Goal: Information Seeking & Learning: Learn about a topic

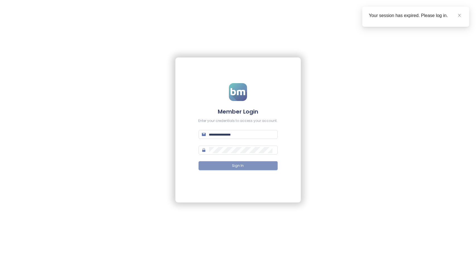
type input "**********"
click at [240, 166] on span "Sign In" at bounding box center [238, 165] width 12 height 5
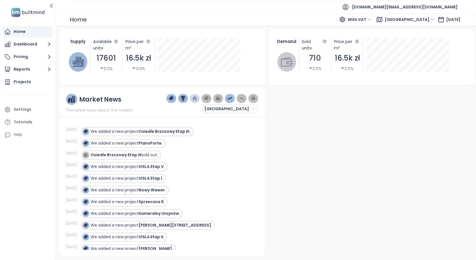
click at [406, 21] on span "Warszawa" at bounding box center [410, 19] width 50 height 8
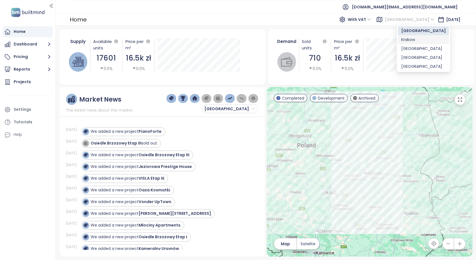
click at [412, 40] on div "Krakow" at bounding box center [423, 40] width 45 height 6
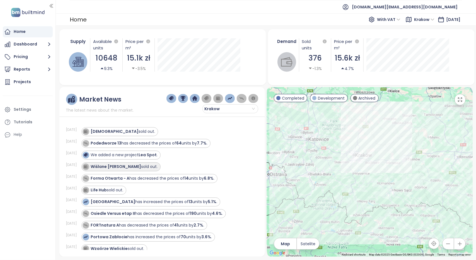
click at [109, 166] on strong "Wiślane Tarasy B" at bounding box center [116, 167] width 50 height 6
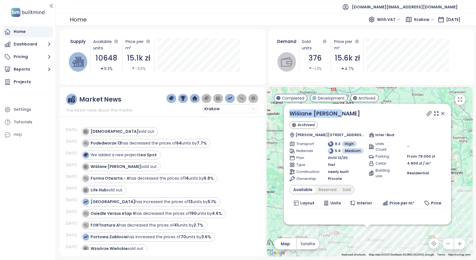
drag, startPoint x: 342, startPoint y: 113, endPoint x: 286, endPoint y: 115, distance: 56.3
click at [286, 115] on div "Wiślane Tarasy B Archived Ignacego Kriegera 38, 31-547 Kraków, Poland Inter-Bud…" at bounding box center [367, 164] width 167 height 121
copy link "Wiślane Tarasy B"
click at [426, 115] on icon at bounding box center [429, 114] width 6 height 6
click at [224, 9] on ul "[DOMAIN_NAME][EMAIL_ADDRESS][DOMAIN_NAME]" at bounding box center [266, 7] width 392 height 14
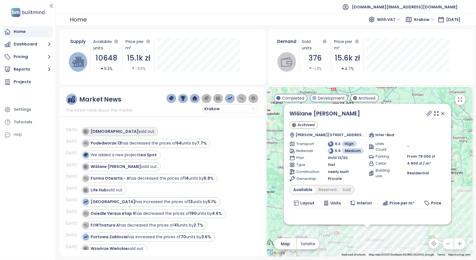
click at [118, 132] on strong "Dominikanów" at bounding box center [115, 132] width 48 height 6
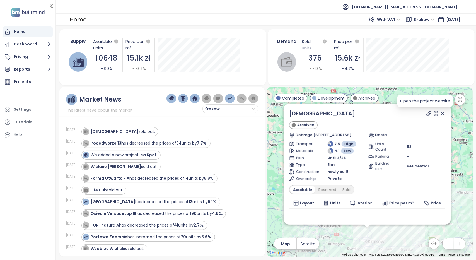
click at [425, 113] on div at bounding box center [435, 113] width 20 height 8
click at [426, 113] on icon at bounding box center [429, 114] width 6 height 6
click at [251, 14] on div "Home With VAT Krakow Sep 22, 2025" at bounding box center [266, 19] width 420 height 12
click at [21, 82] on div "Projects" at bounding box center [22, 81] width 17 height 7
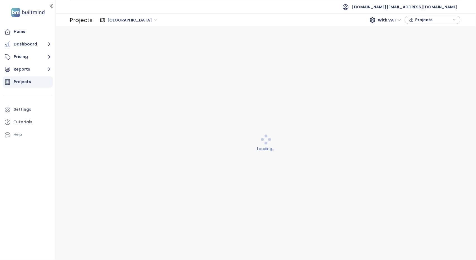
click at [125, 19] on span "Warszawa" at bounding box center [132, 20] width 50 height 8
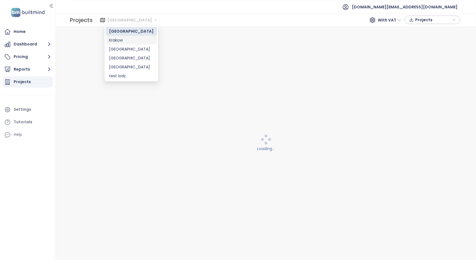
click at [121, 38] on div "Krakow" at bounding box center [131, 40] width 45 height 6
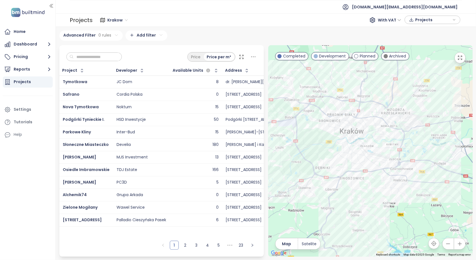
click at [102, 53] on input "text" at bounding box center [96, 57] width 45 height 8
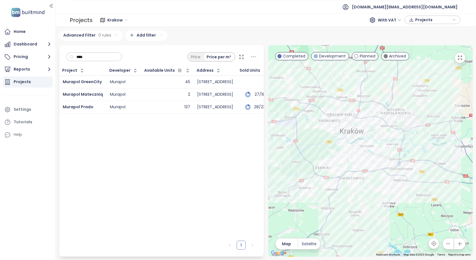
type input "****"
click at [95, 80] on span "Murapol GreenCity" at bounding box center [82, 82] width 39 height 6
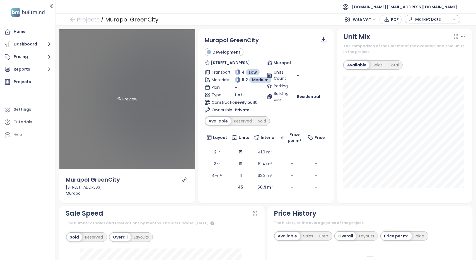
click at [134, 118] on div "Preview" at bounding box center [127, 98] width 136 height 139
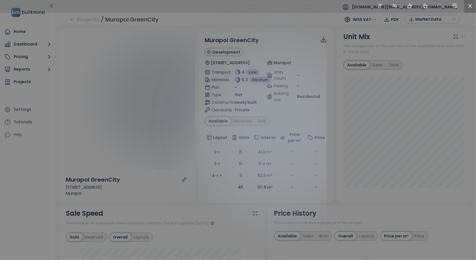
click at [472, 5] on icon "close" at bounding box center [470, 5] width 5 height 5
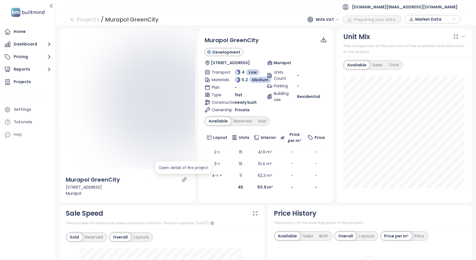
click at [183, 180] on icon "link" at bounding box center [184, 179] width 5 height 5
